Goal: Find specific page/section: Find specific page/section

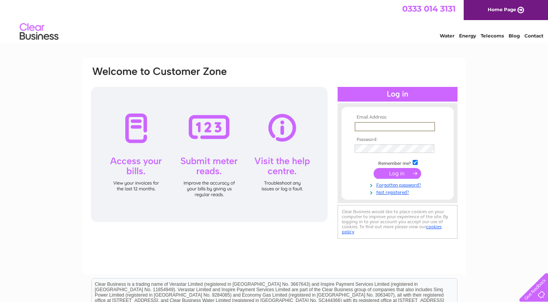
click at [360, 126] on input "text" at bounding box center [394, 126] width 80 height 9
type input "andybirdsall@ridinghabit.co.uk"
click at [373, 168] on input "submit" at bounding box center [397, 173] width 48 height 11
click at [395, 176] on input "submit" at bounding box center [397, 173] width 48 height 11
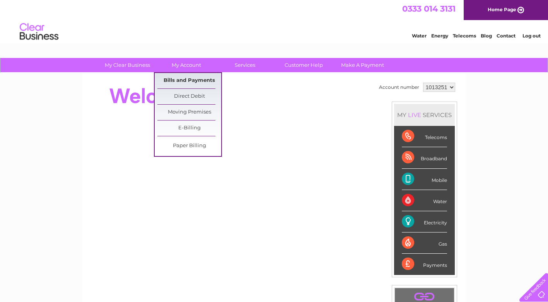
click at [185, 80] on link "Bills and Payments" at bounding box center [189, 80] width 64 height 15
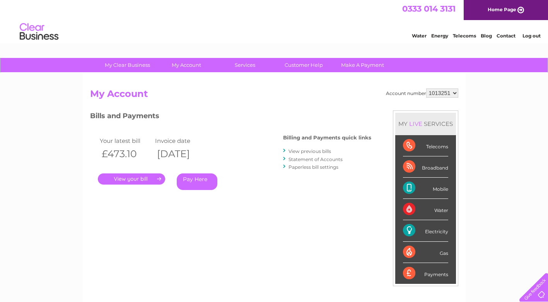
click at [131, 180] on link "." at bounding box center [131, 179] width 67 height 11
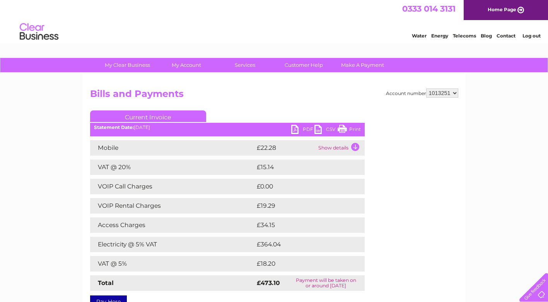
click at [343, 131] on link "Print" at bounding box center [348, 130] width 23 height 11
click at [531, 35] on link "Log out" at bounding box center [531, 36] width 18 height 6
